Goal: Task Accomplishment & Management: Use online tool/utility

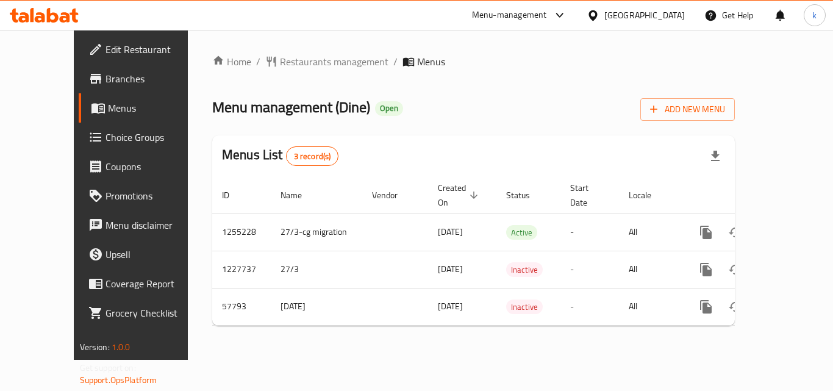
click at [106, 141] on span "Choice Groups" at bounding box center [155, 137] width 98 height 15
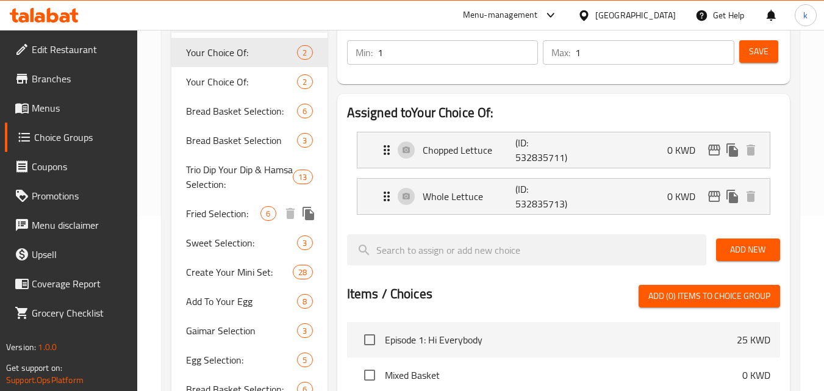
scroll to position [154, 0]
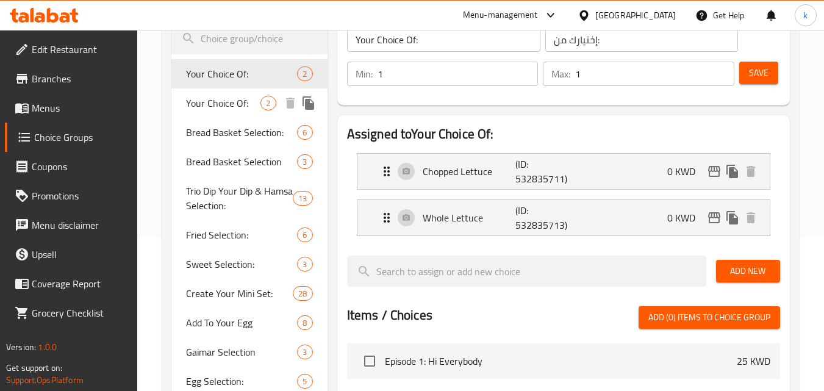
click at [203, 96] on span "Your Choice Of:" at bounding box center [223, 103] width 74 height 15
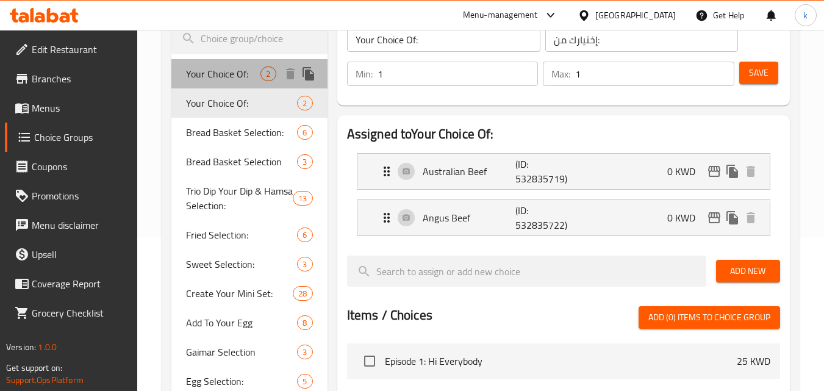
click at [193, 73] on span "Your Choice Of:" at bounding box center [223, 73] width 74 height 15
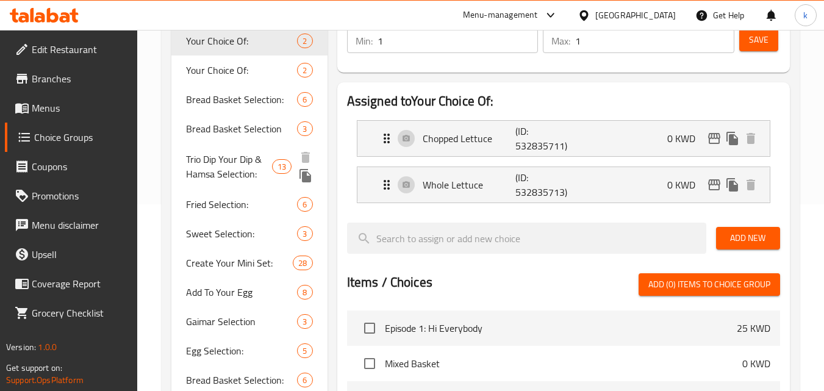
scroll to position [215, 0]
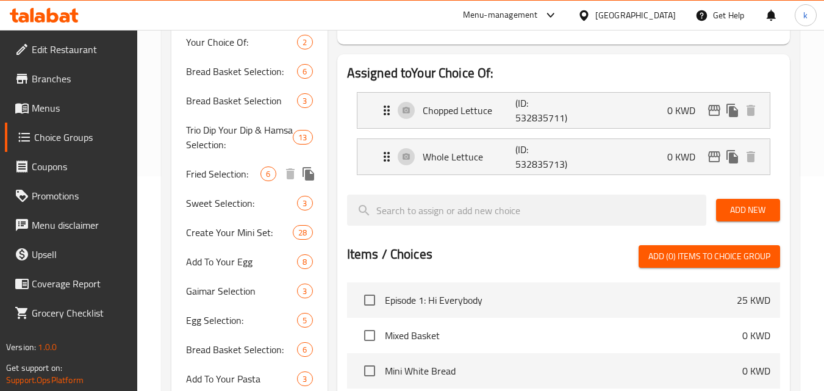
click at [199, 178] on span "Fried Selection:" at bounding box center [223, 174] width 74 height 15
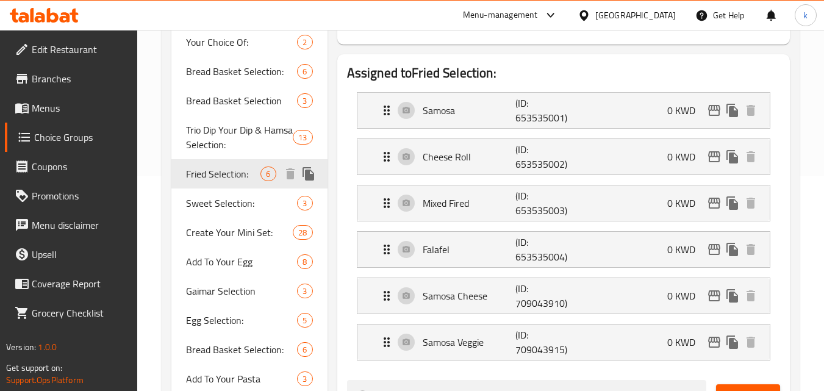
type input "Fried Selection:"
type input "اختيار مقلي:"
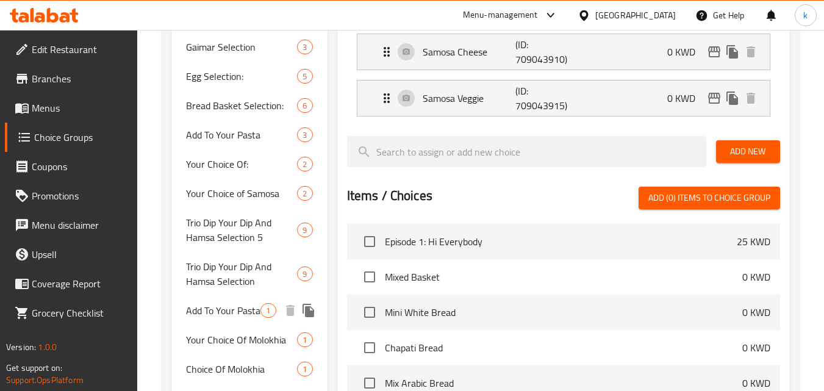
scroll to position [520, 0]
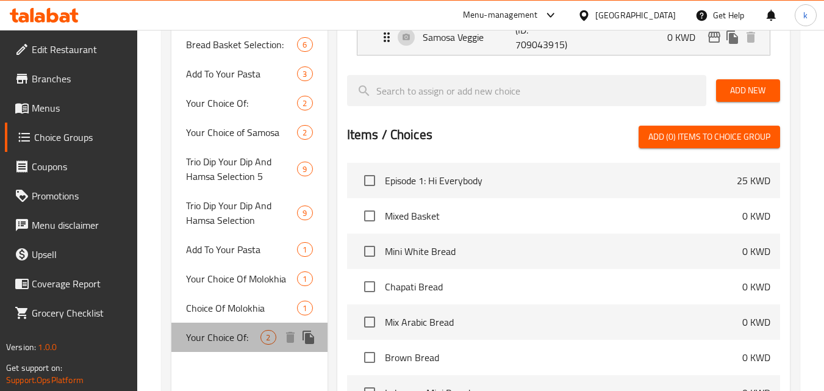
click at [213, 341] on span "Your Choice Of:" at bounding box center [223, 337] width 74 height 15
type input "Your Choice Of:"
type input "إختيارك من:"
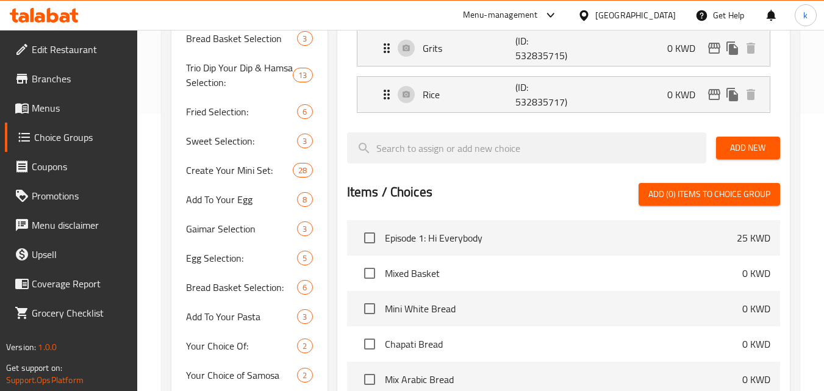
scroll to position [276, 0]
